Goal: Find specific page/section: Find specific page/section

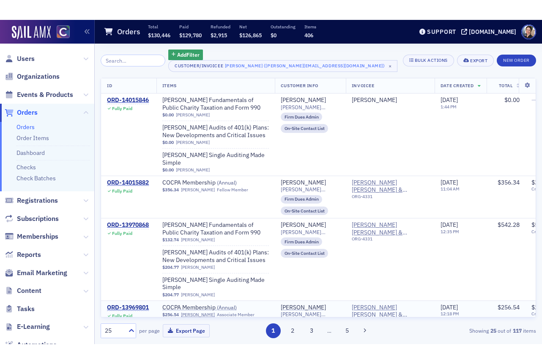
scroll to position [6, 0]
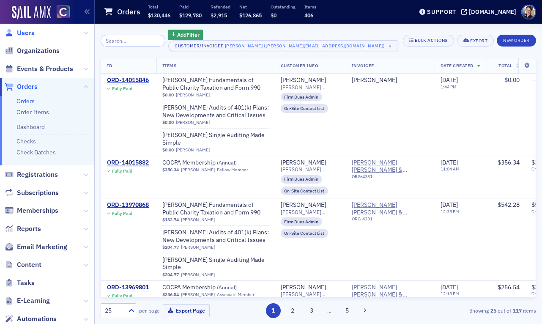
click at [25, 35] on span "Users" at bounding box center [26, 32] width 18 height 9
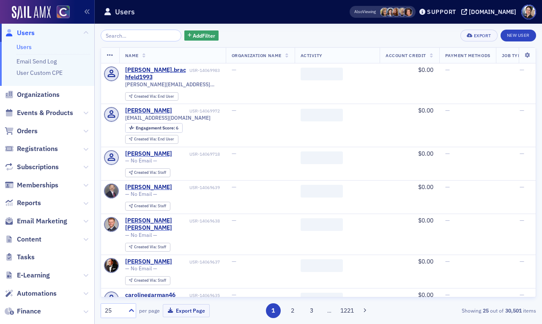
click at [137, 38] on input "search" at bounding box center [141, 36] width 81 height 12
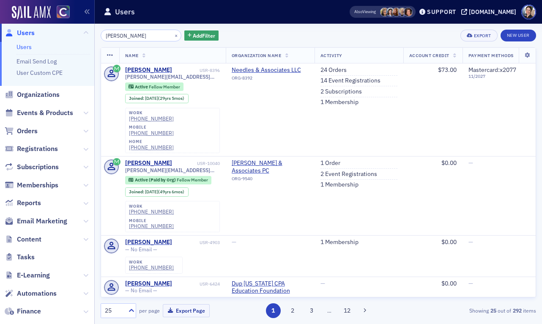
type input "[PERSON_NAME]"
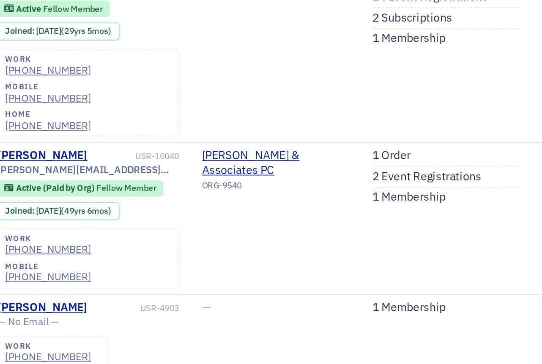
scroll to position [6, 0]
